Goal: Task Accomplishment & Management: Manage account settings

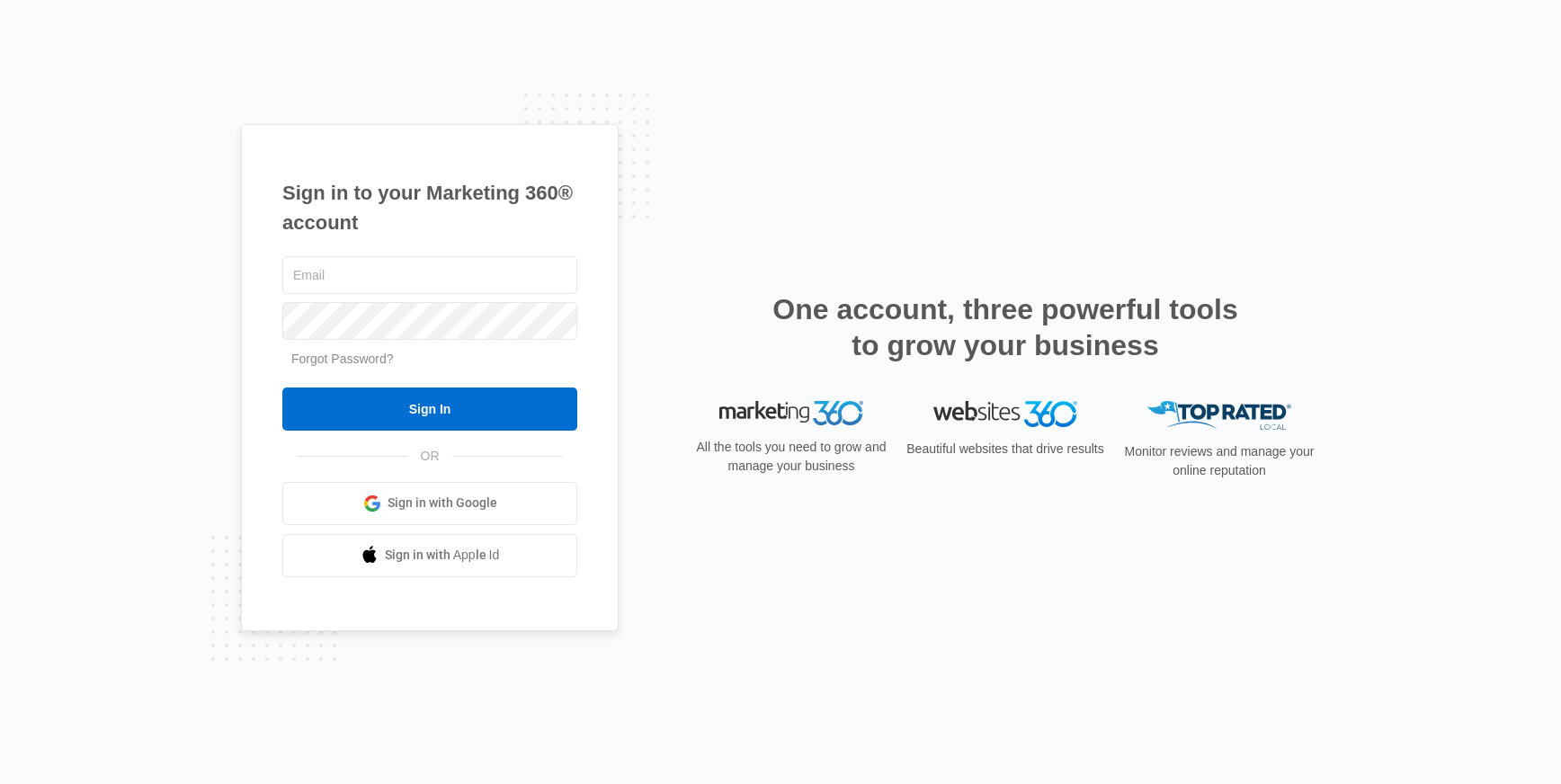
click at [333, 362] on link "Forgot Password?" at bounding box center [342, 358] width 102 height 14
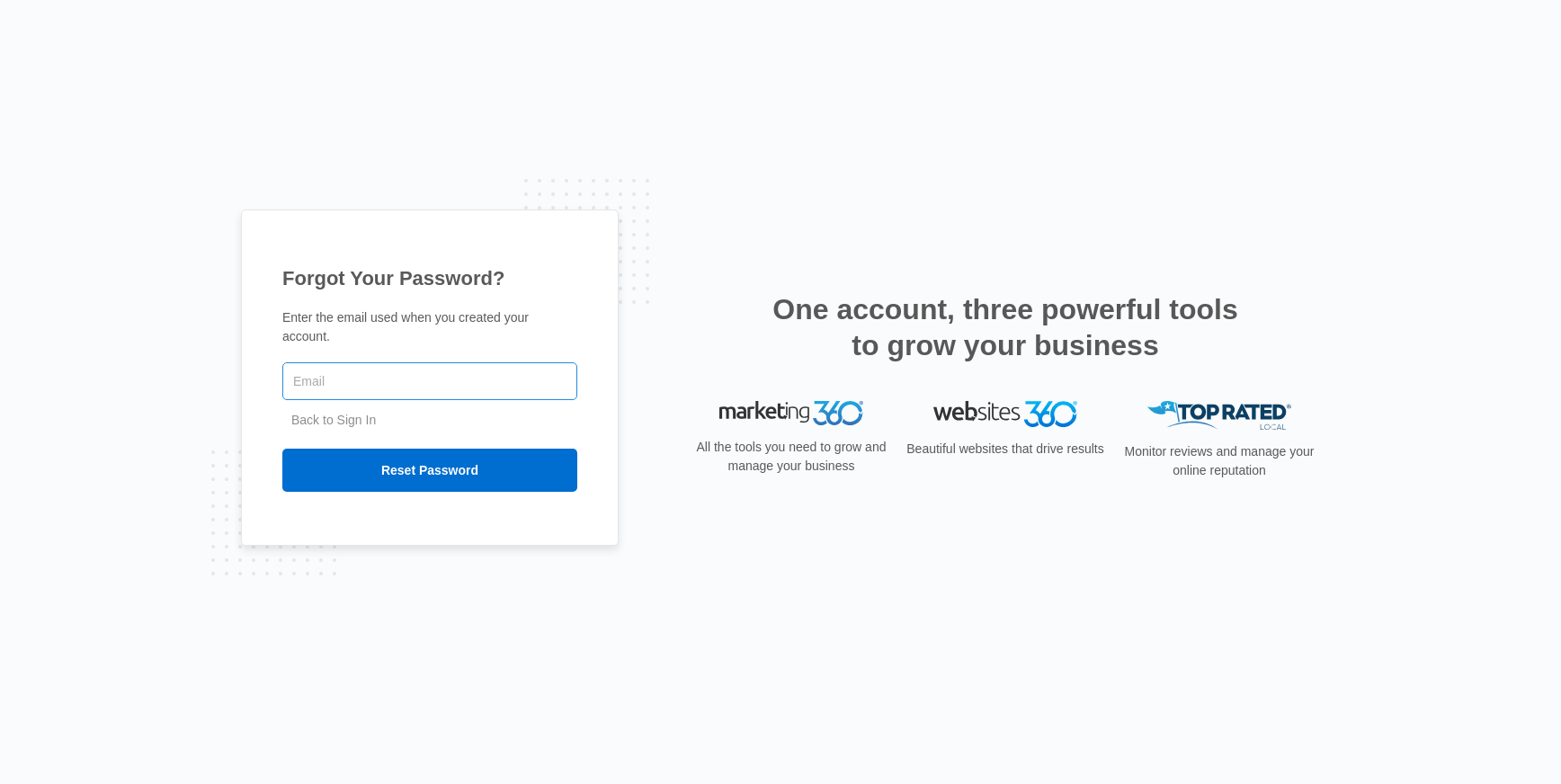
click at [343, 391] on input "text" at bounding box center [430, 381] width 295 height 38
type input "[PERSON_NAME][EMAIL_ADDRESS][DOMAIN_NAME]"
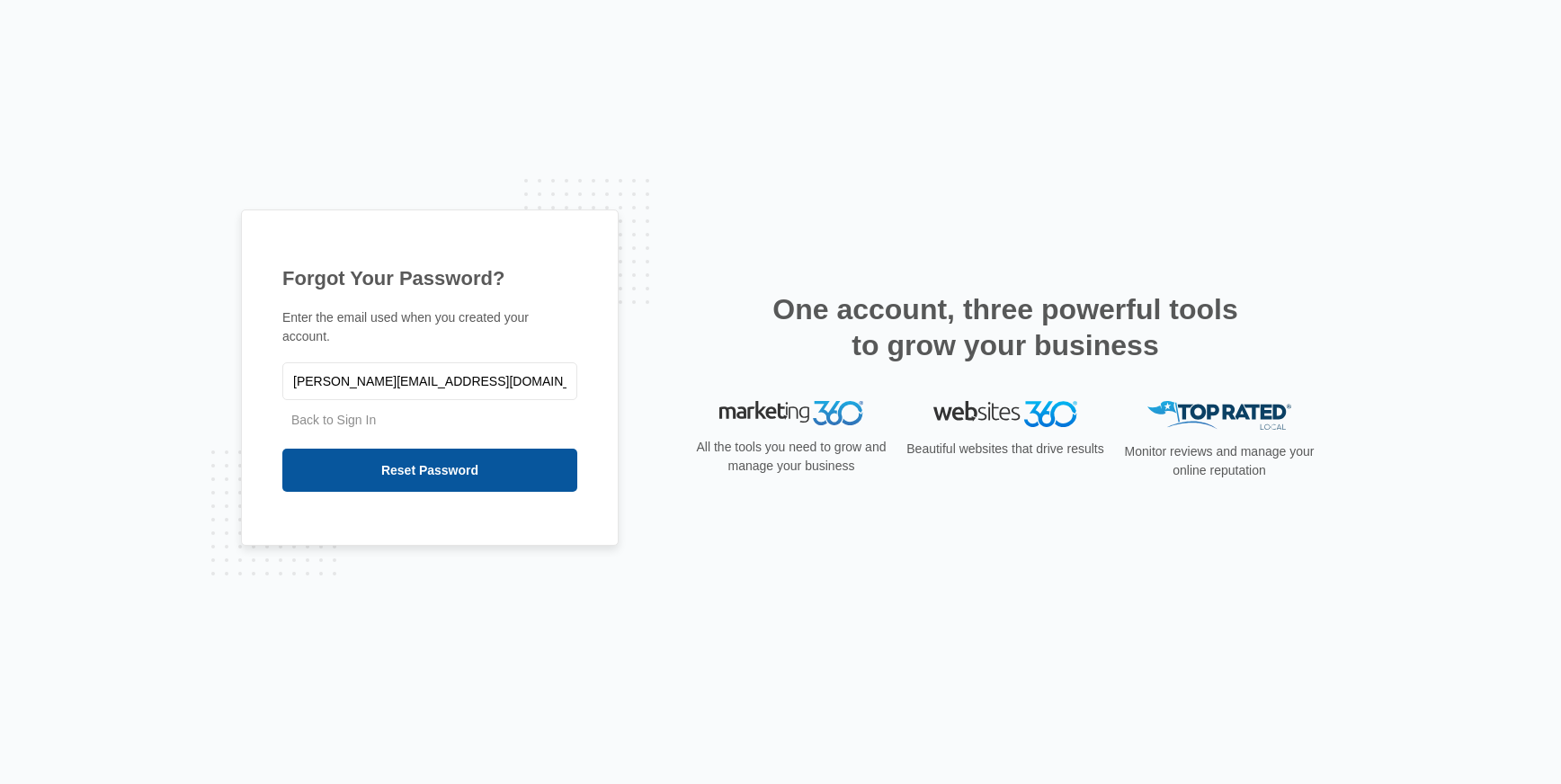
click at [467, 462] on input "Reset Password" at bounding box center [430, 470] width 295 height 43
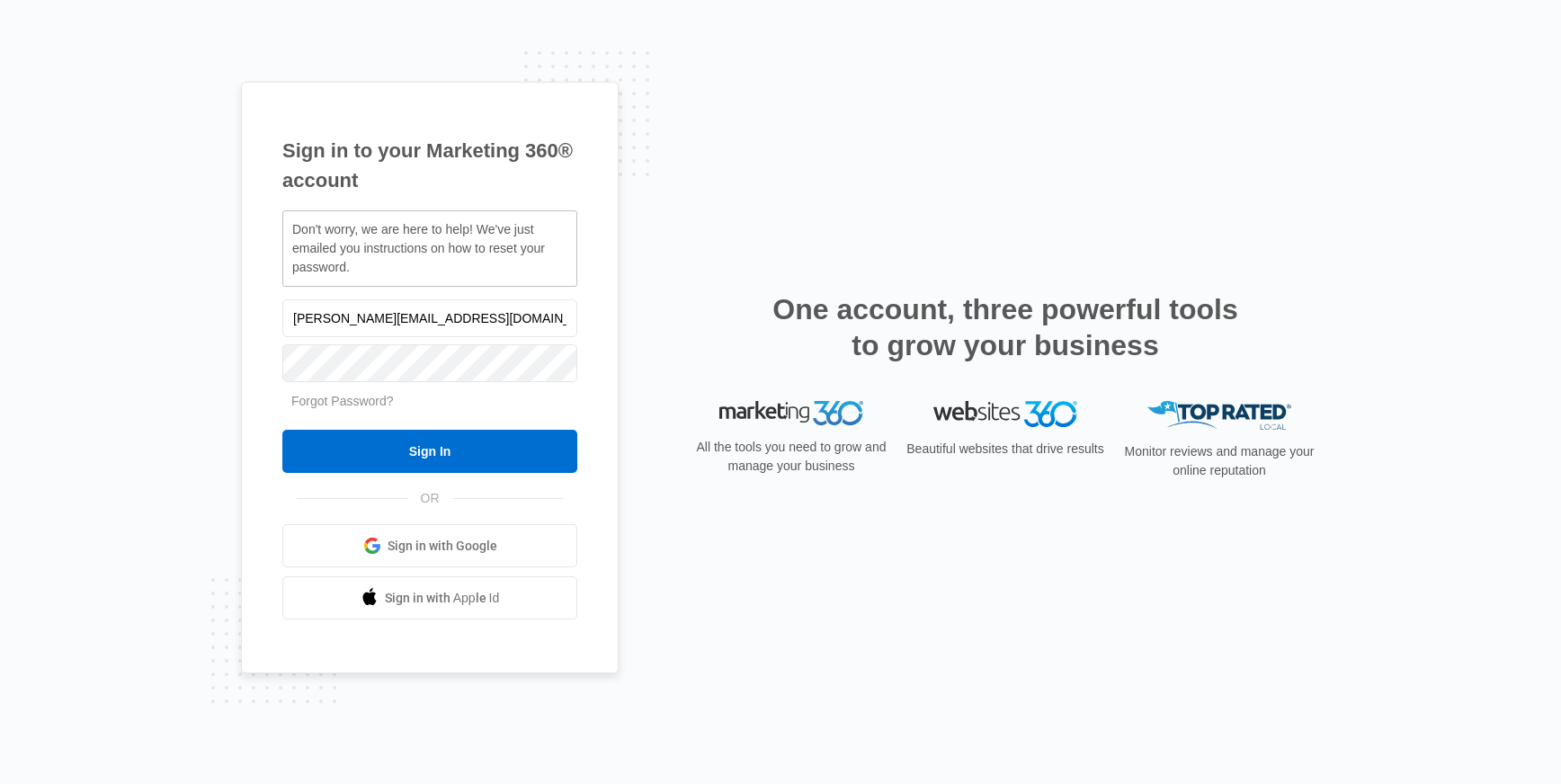
click at [195, 497] on div "Sign in to your Marketing 360® account Don't worry, we are here to help! We've …" at bounding box center [780, 392] width 1561 height 784
click at [378, 412] on form "kristin@capturewhitespace.com Forgot Password? Sign In" at bounding box center [430, 384] width 295 height 178
click at [376, 406] on link "Forgot Password?" at bounding box center [342, 400] width 102 height 14
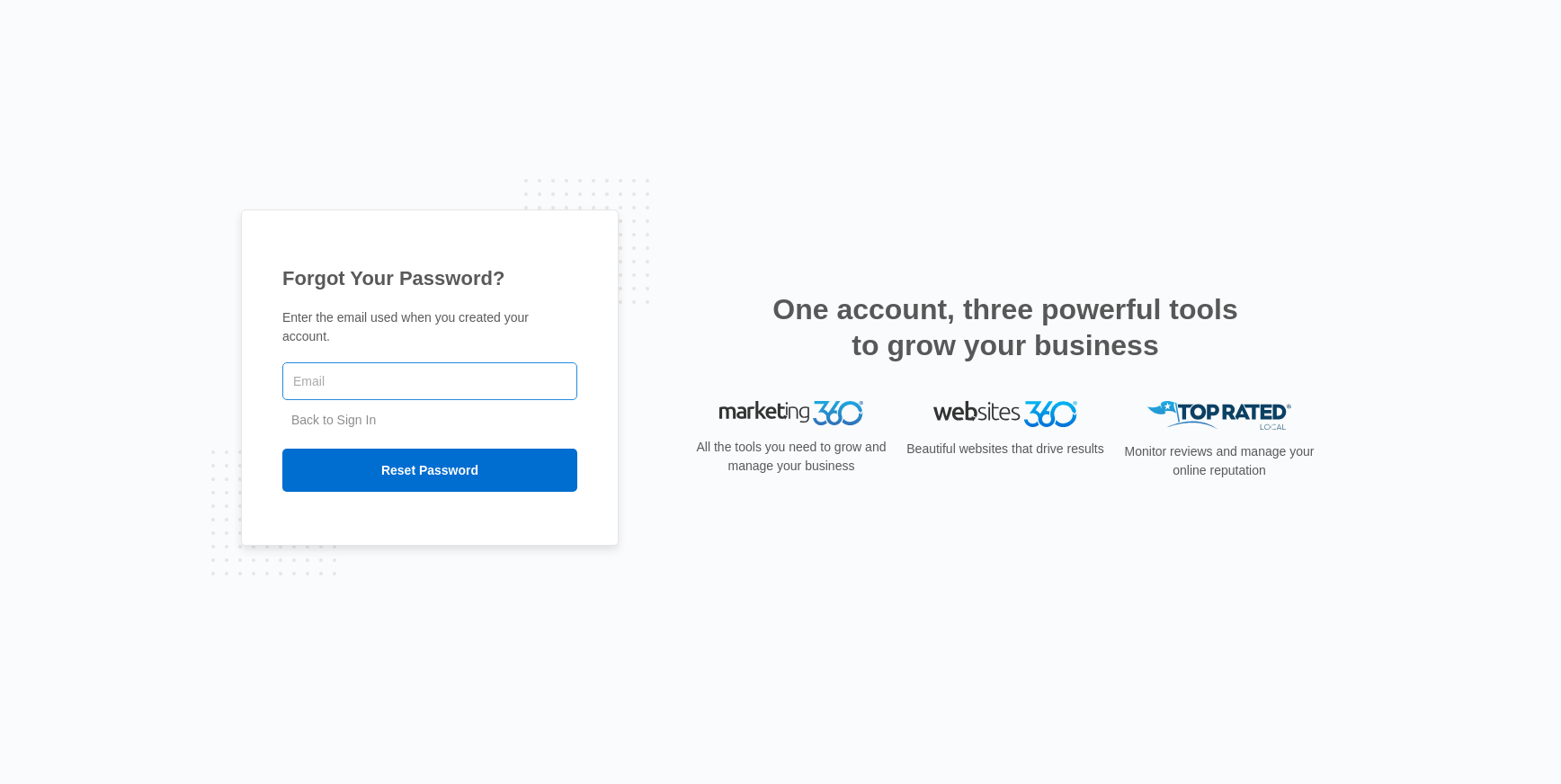
click at [323, 378] on input "text" at bounding box center [430, 381] width 295 height 38
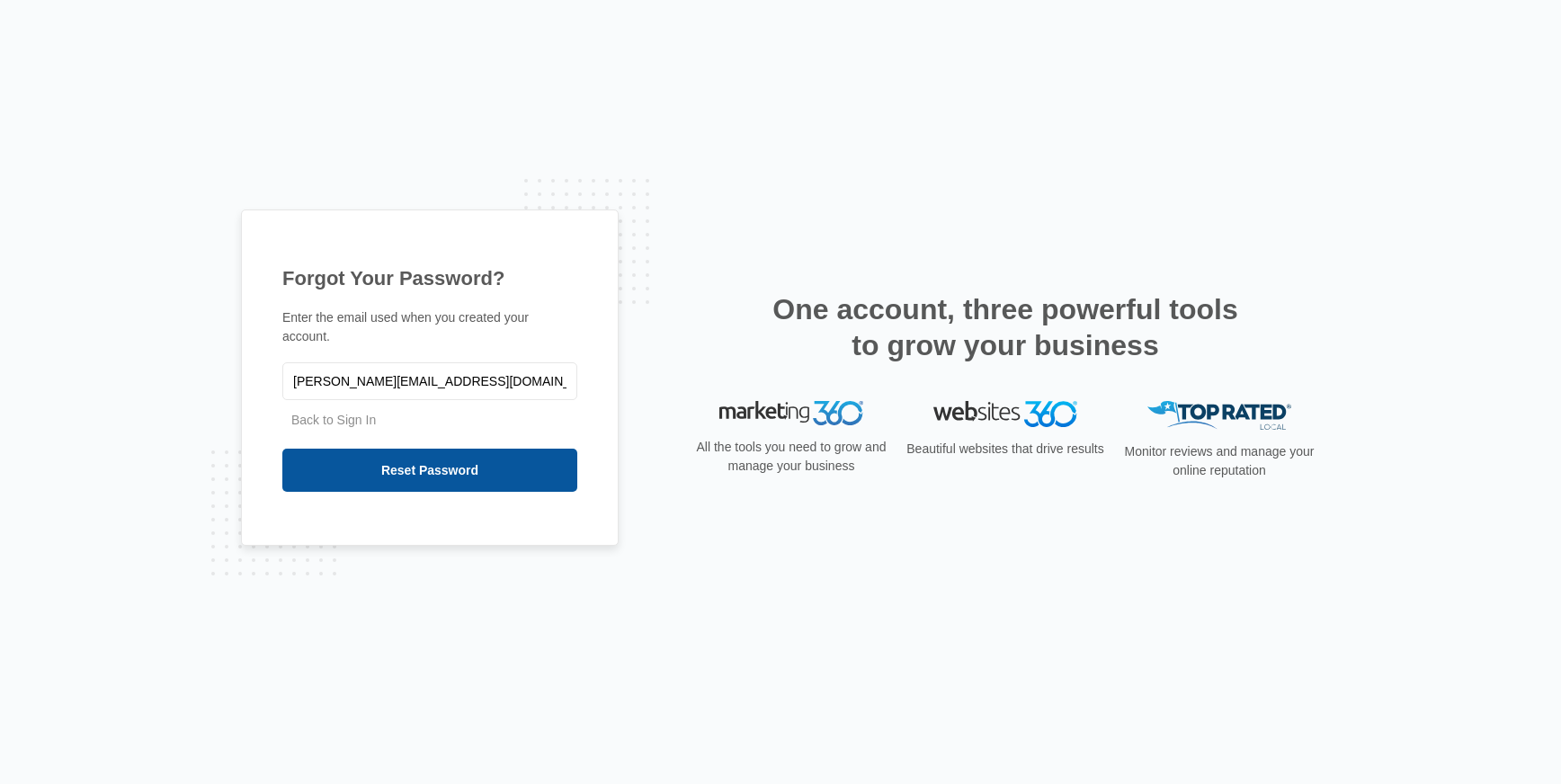
type input "[PERSON_NAME][EMAIL_ADDRESS][DOMAIN_NAME]"
click at [326, 480] on input "Reset Password" at bounding box center [430, 470] width 295 height 43
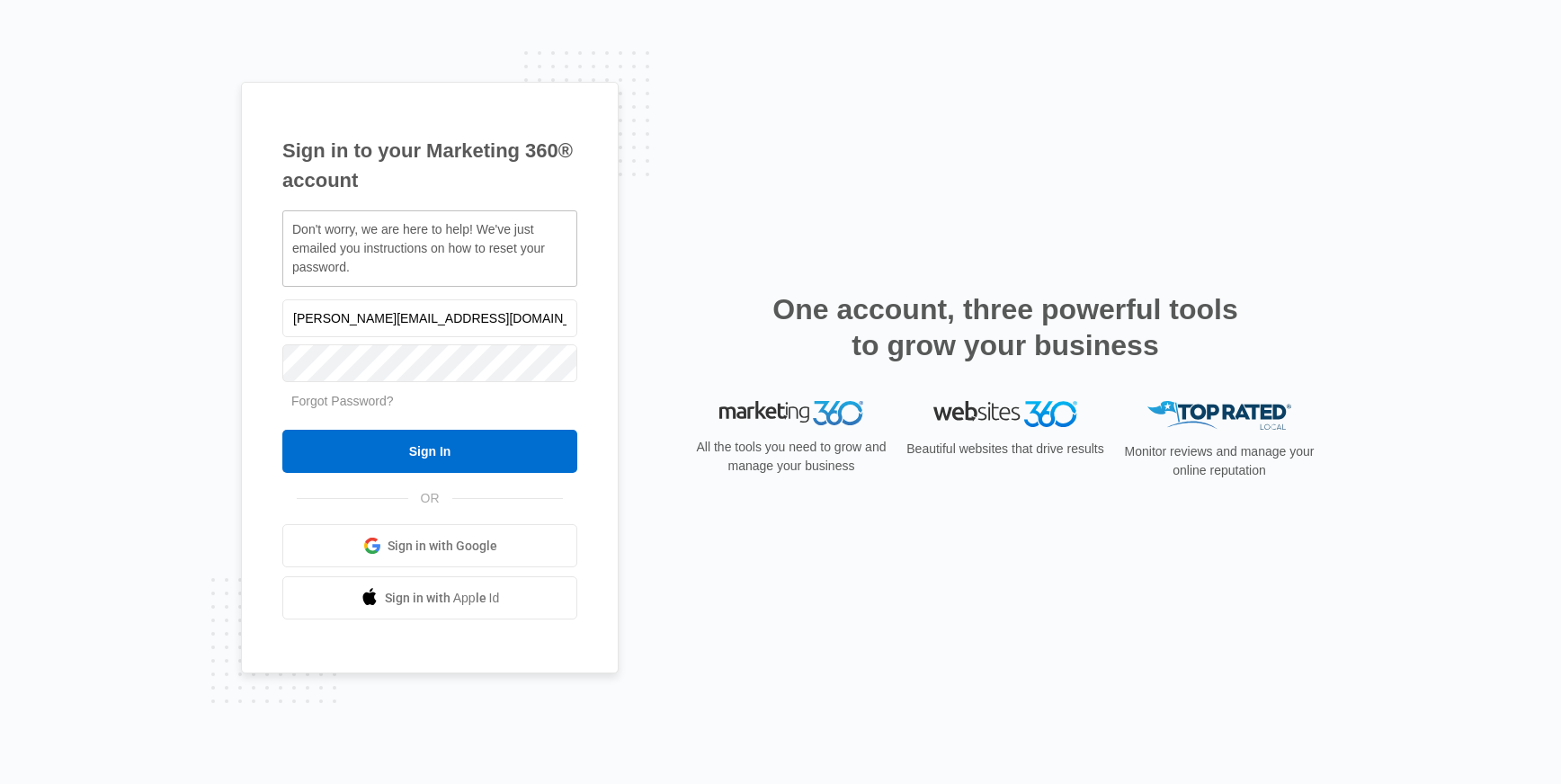
click at [833, 555] on div "Sign in to your Marketing 360® account Don't worry, we are here to help! We've …" at bounding box center [780, 392] width 1079 height 621
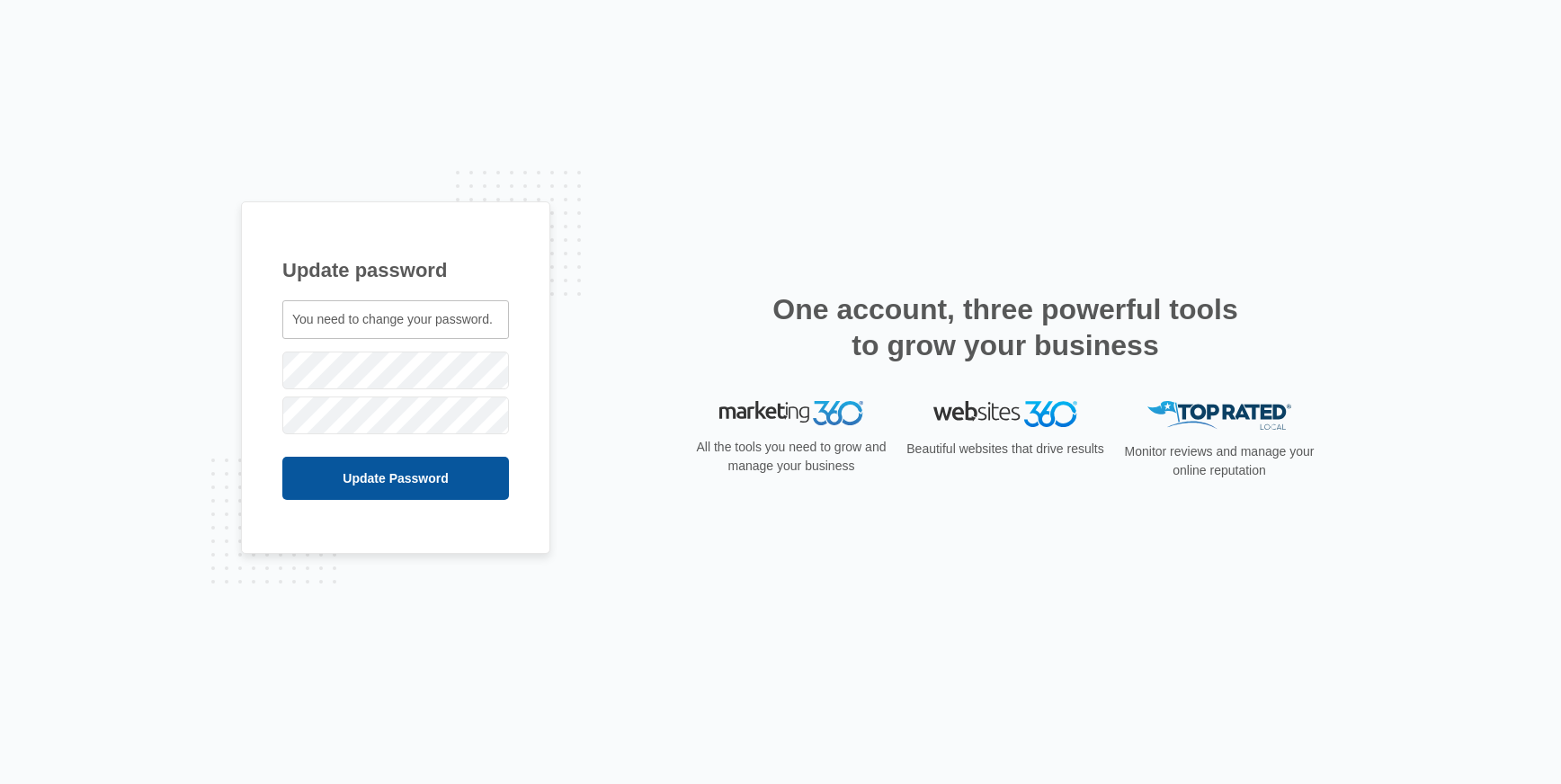
click at [333, 490] on input "Update Password" at bounding box center [396, 478] width 227 height 43
